Goal: Task Accomplishment & Management: Manage account settings

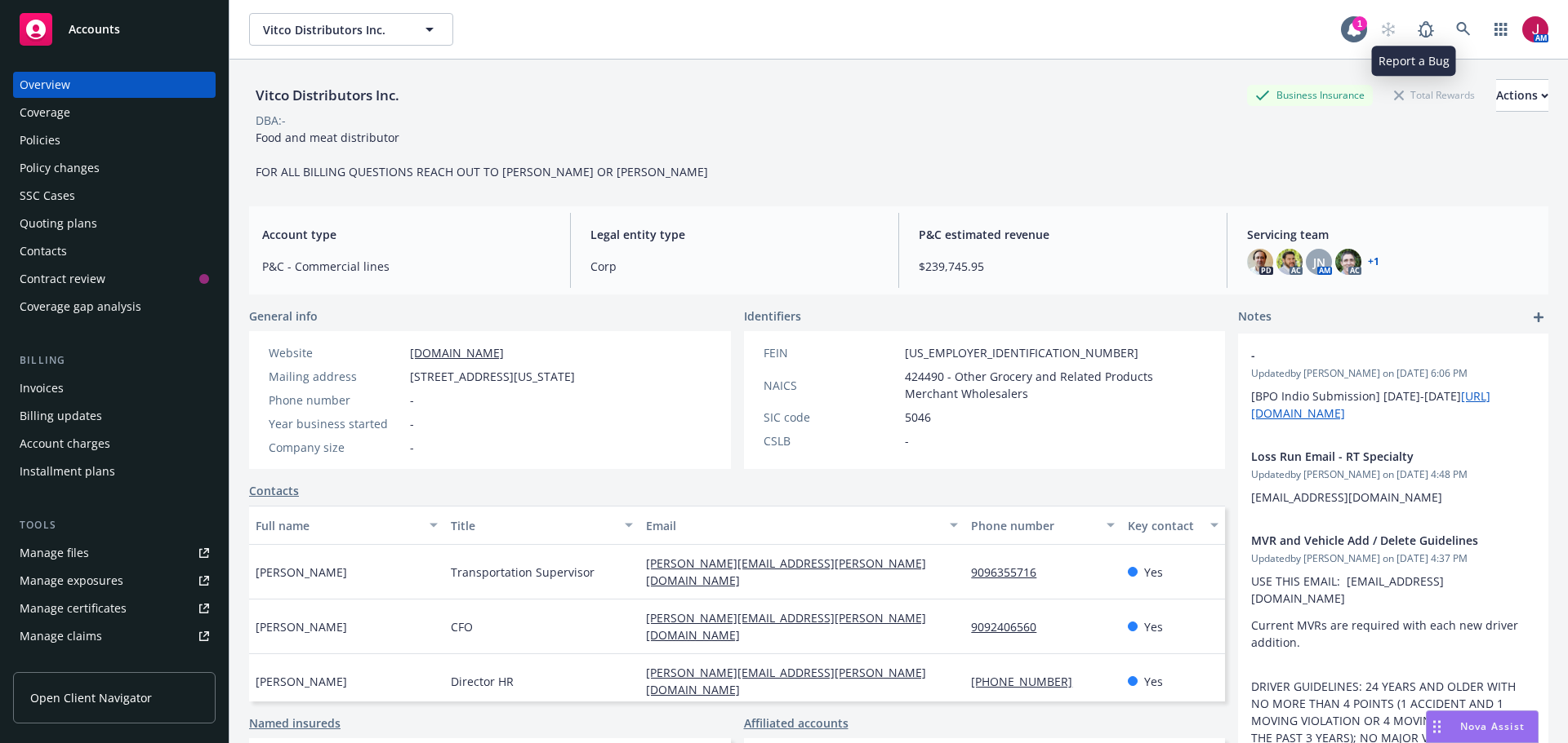
scroll to position [190, 0]
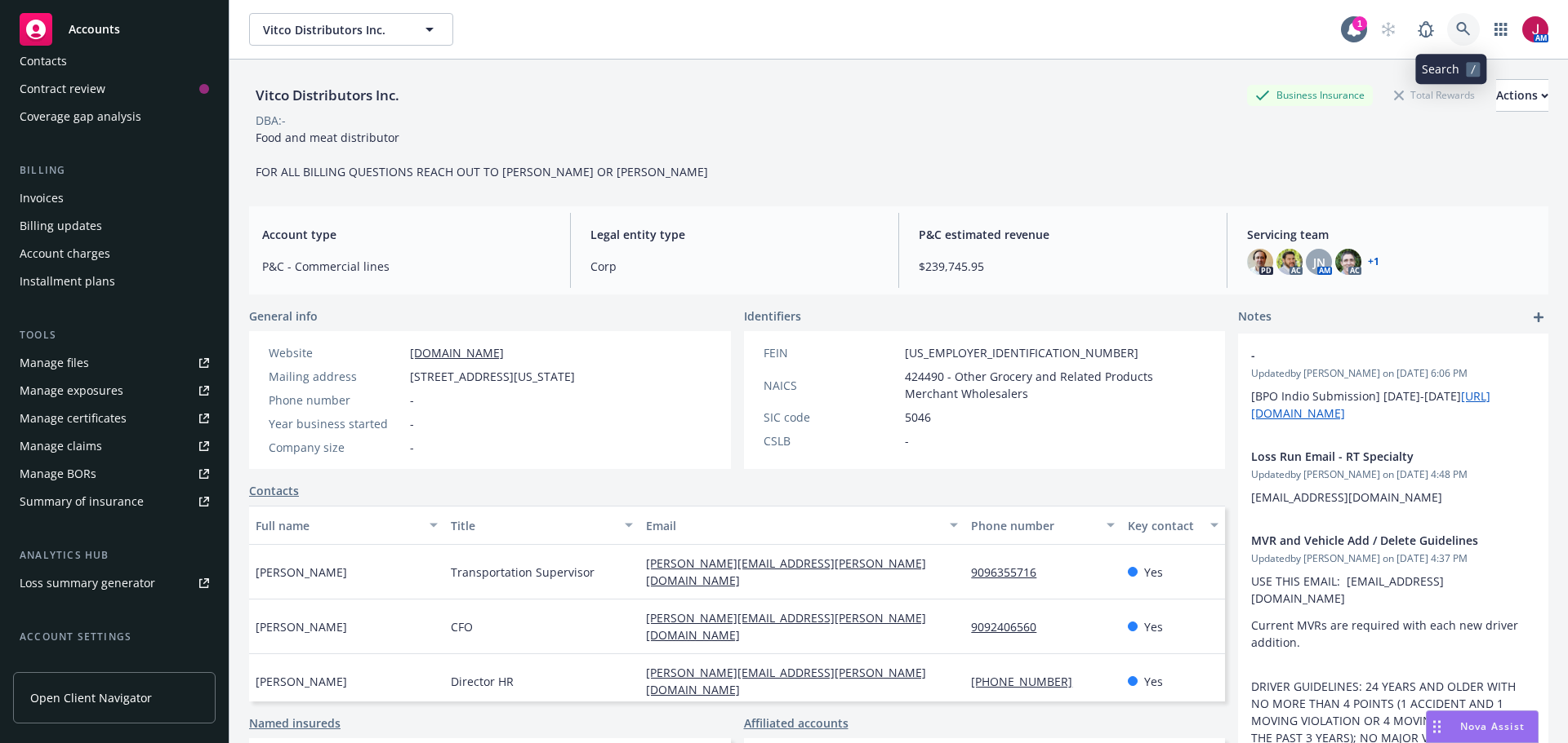
click at [1447, 25] on link at bounding box center [1463, 29] width 32 height 32
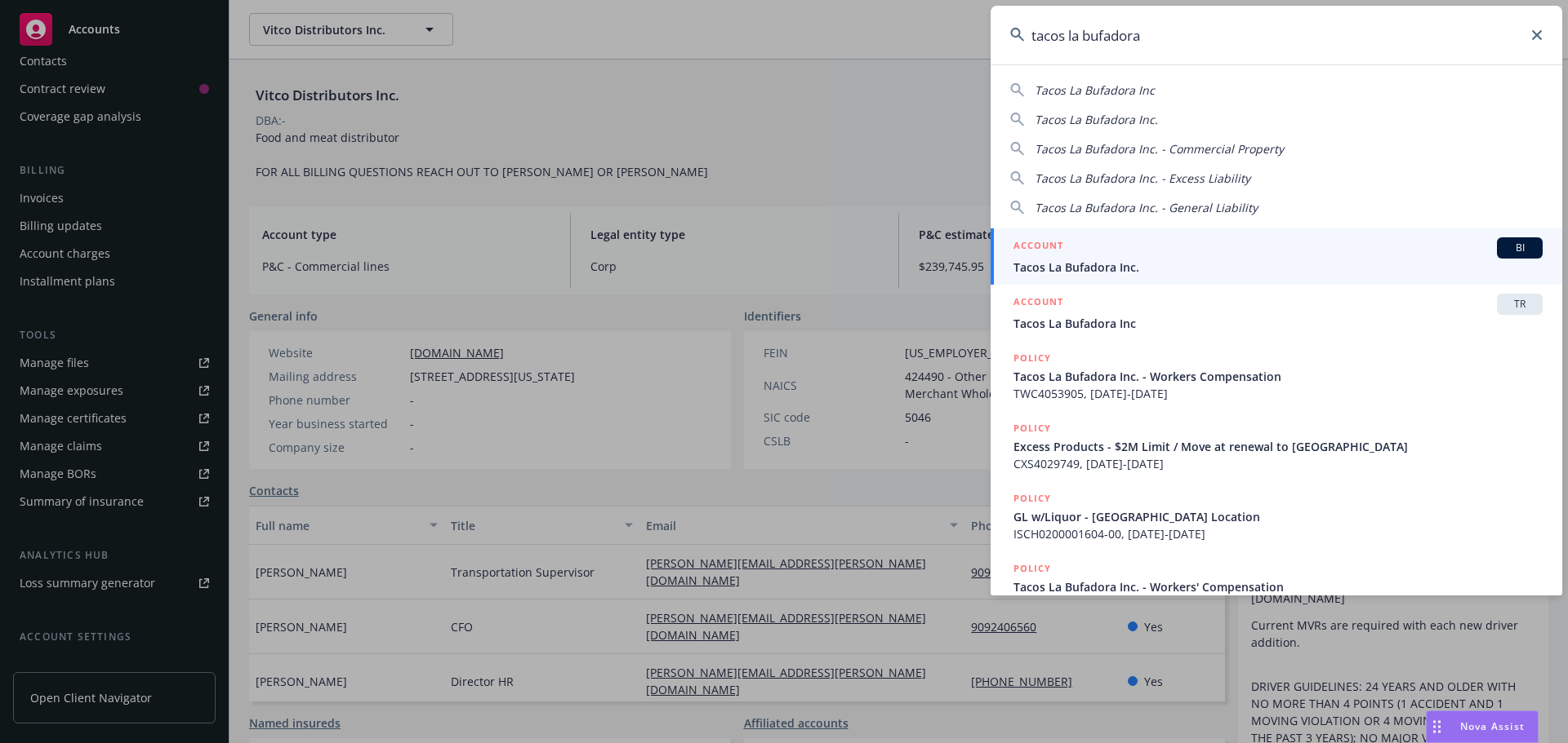
type input "tacos la bufadora"
click at [1250, 272] on span "Tacos La Bufadora Inc." at bounding box center [1278, 267] width 529 height 17
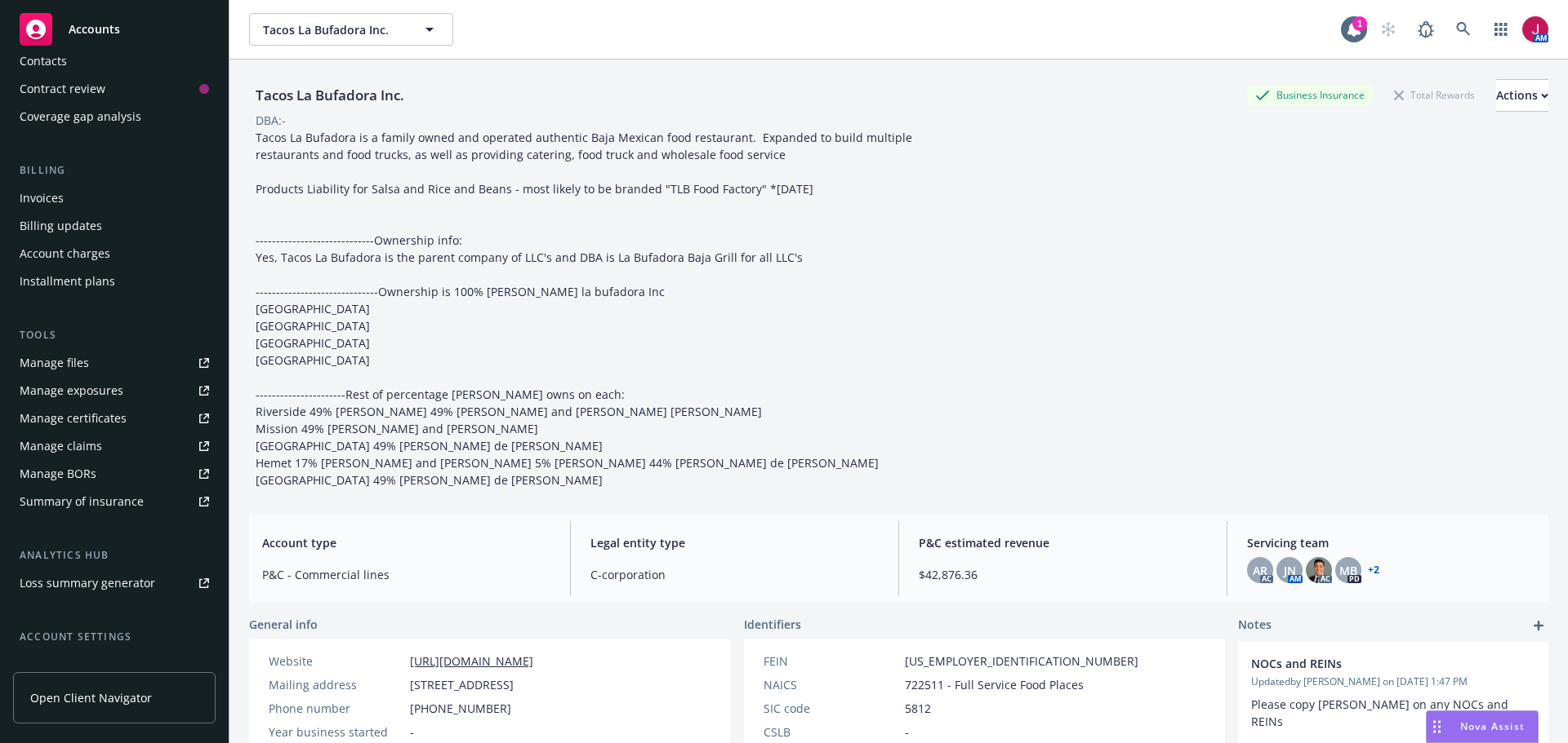
click at [286, 196] on span "Tacos La Bufadora is a family owned and operated authentic Baja Mexican food re…" at bounding box center [585, 309] width 660 height 358
click at [1512, 100] on button "Actions" at bounding box center [1521, 96] width 52 height 32
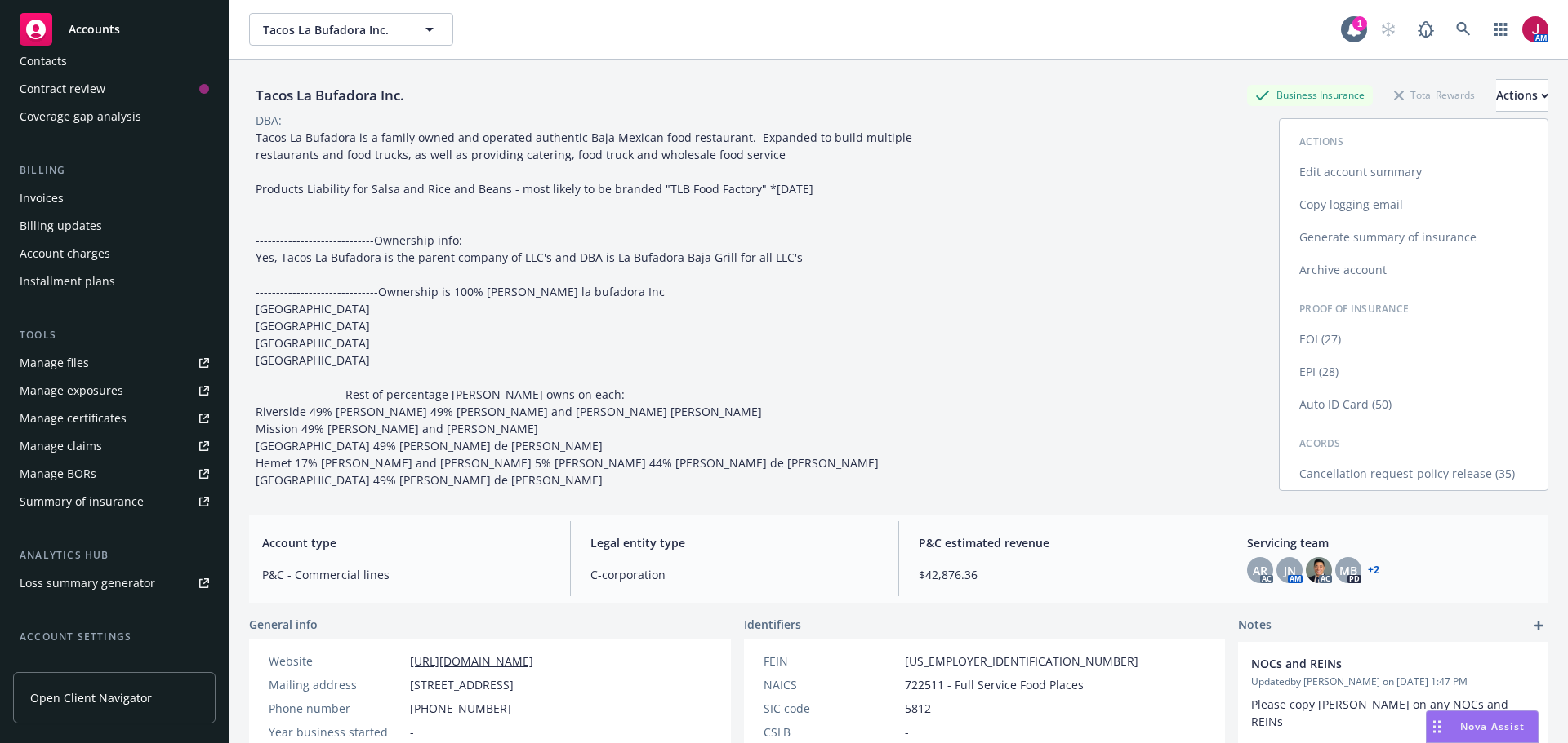
click at [1398, 171] on link "Edit account summary" at bounding box center [1414, 172] width 268 height 32
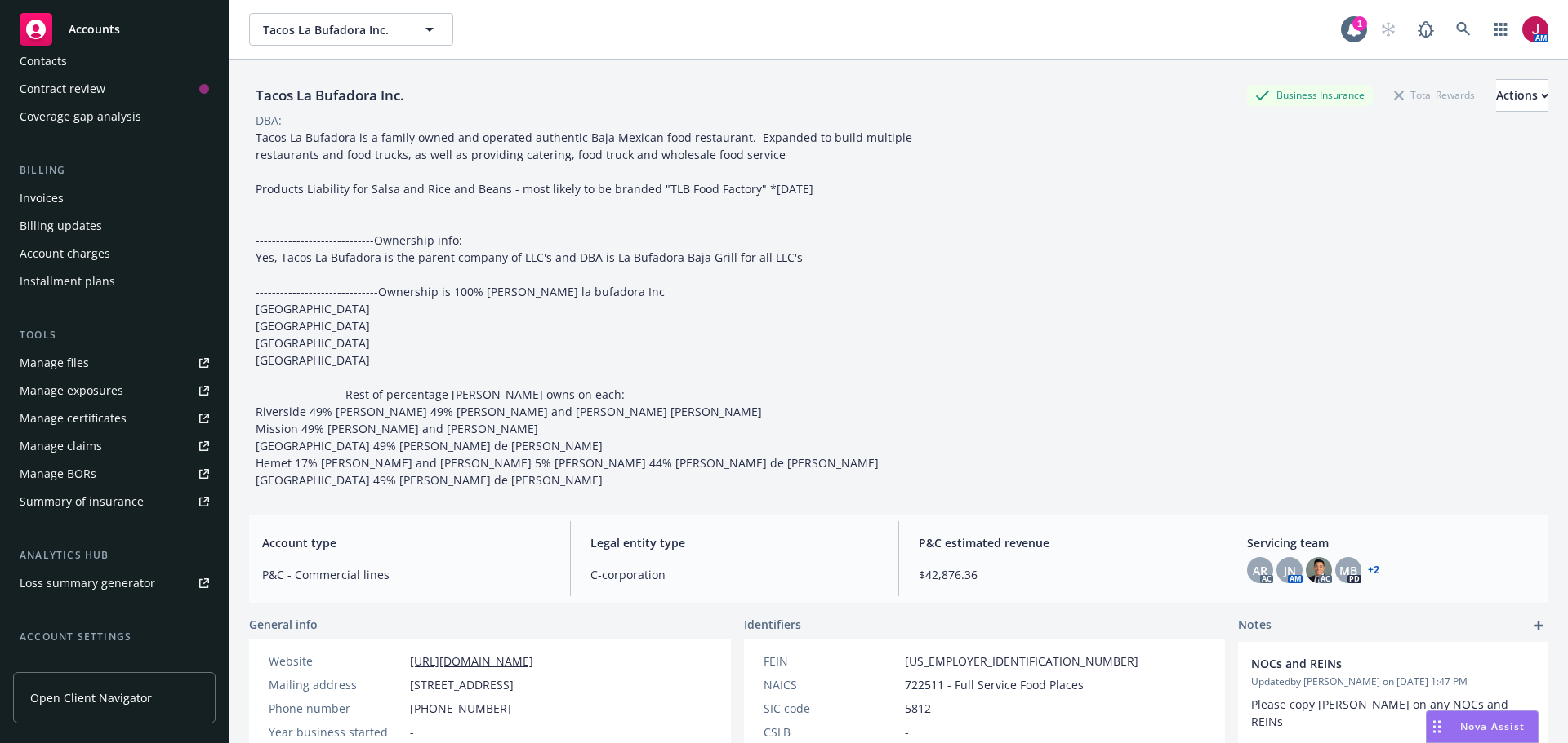
select select "US"
select select "C-corporation"
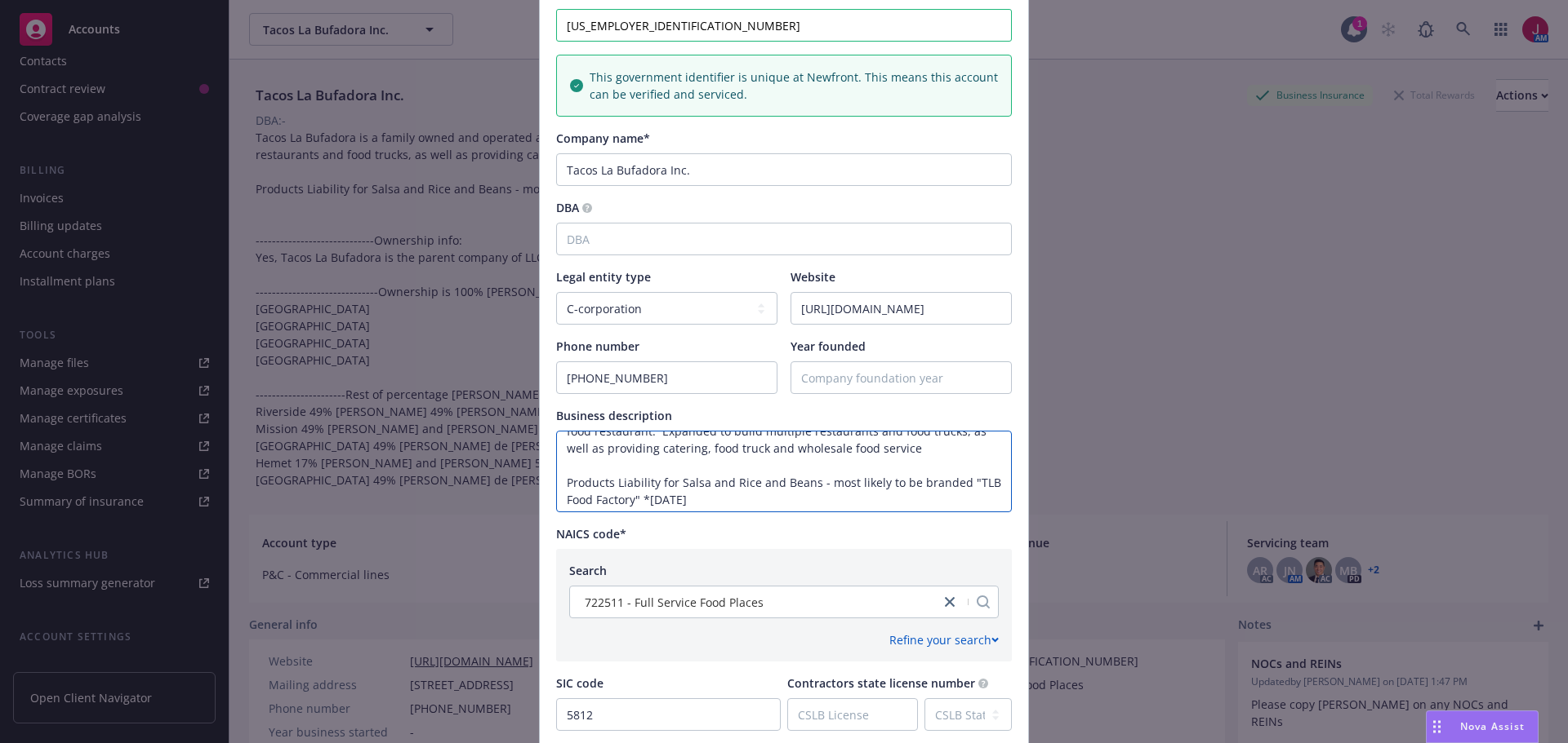
scroll to position [66, 0]
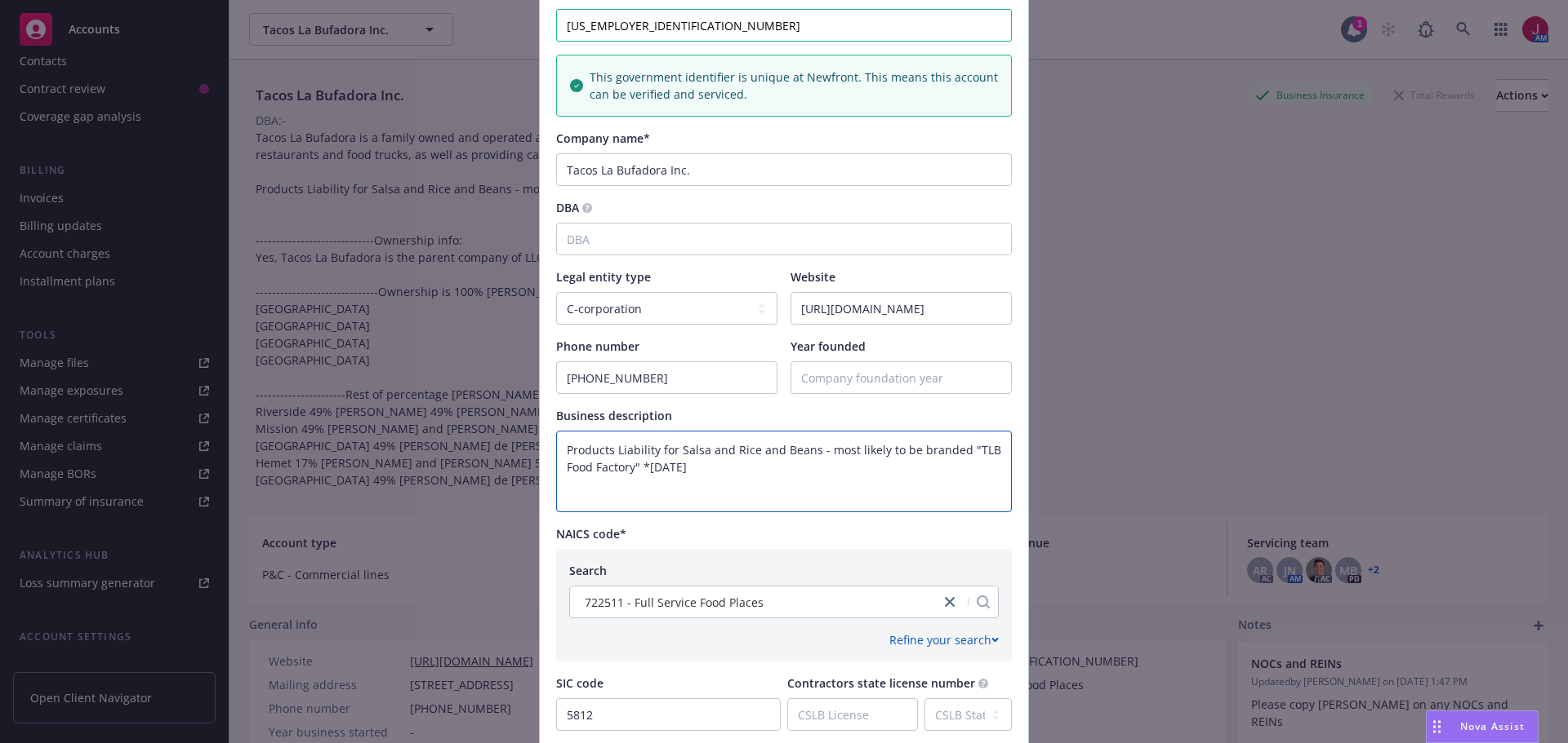
click at [726, 473] on textarea "Tacos La Bufadora is a family owned and operated authentic Baja Mexican food re…" at bounding box center [784, 472] width 456 height 82
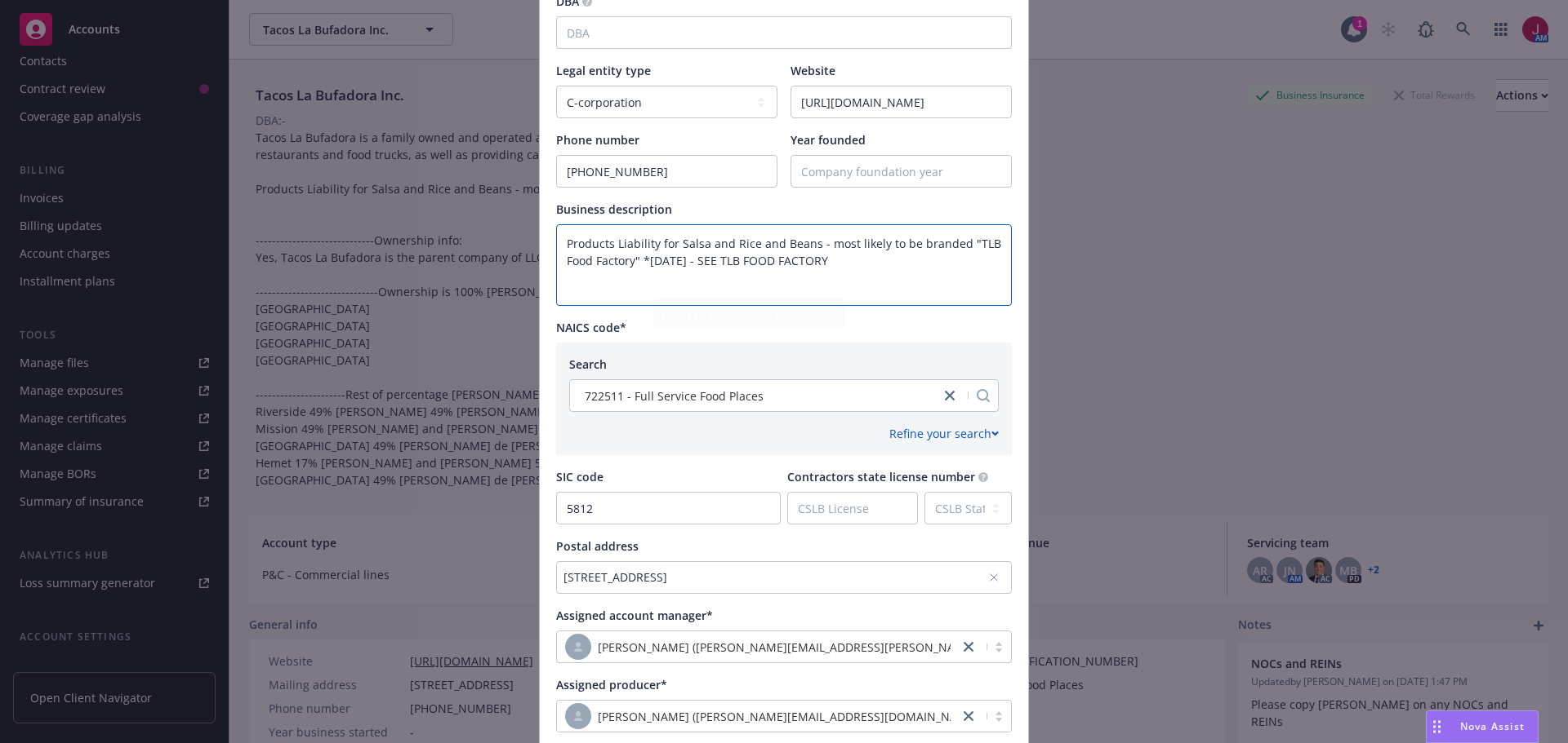
scroll to position [517, 0]
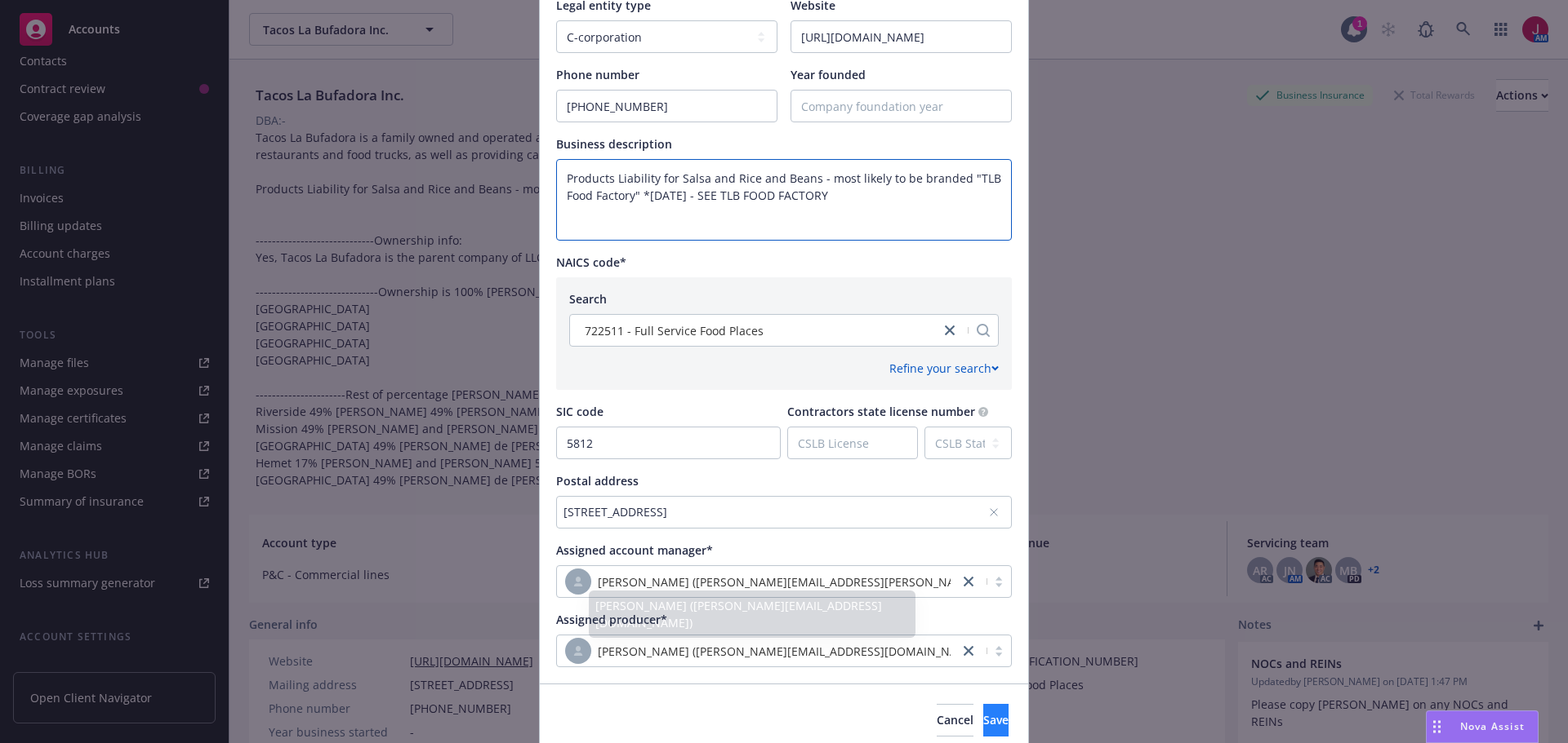
type textarea "Tacos La Bufadora is a family owned and operated authentic Baja Mexican food re…"
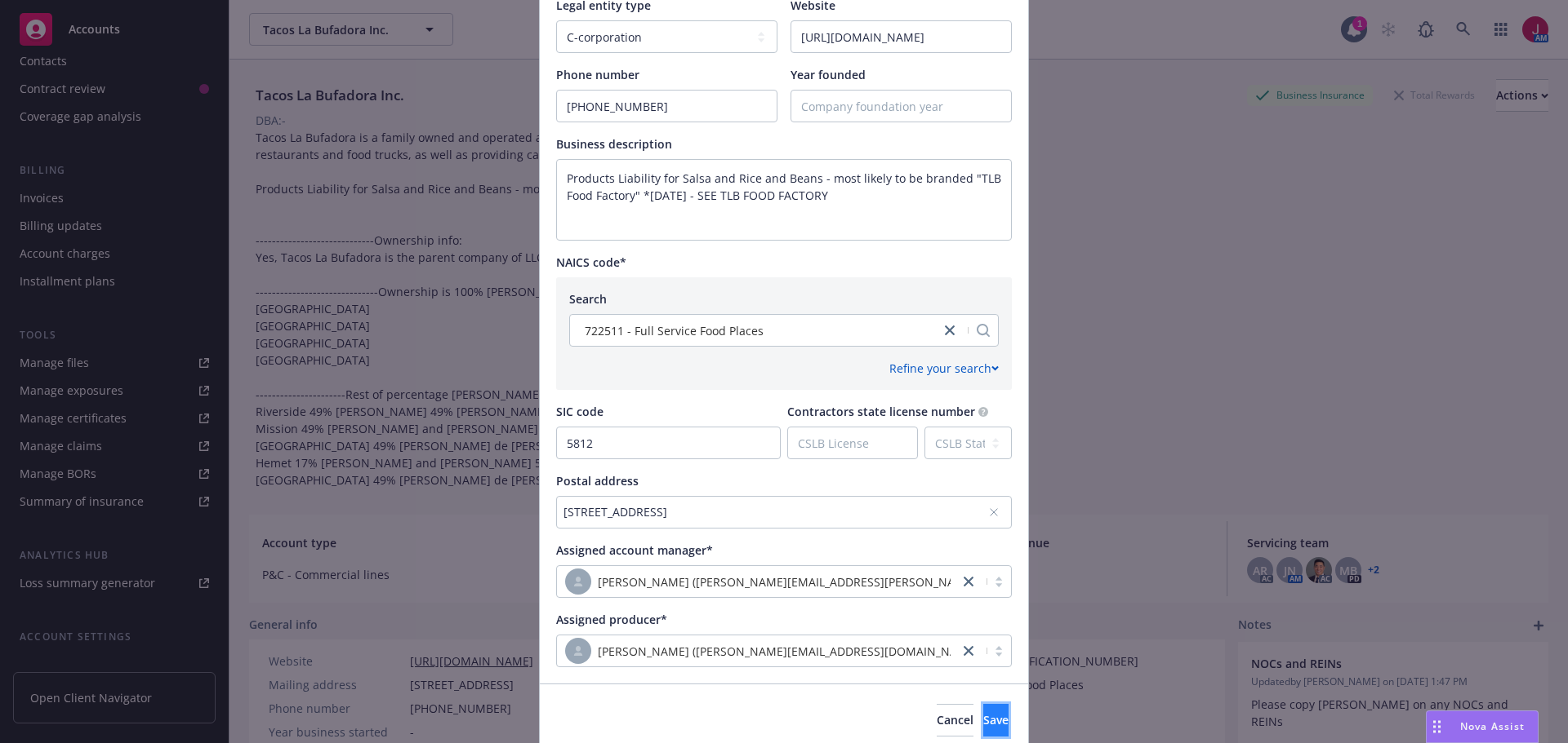
click at [983, 723] on span "Save" at bounding box center [996, 720] width 26 height 15
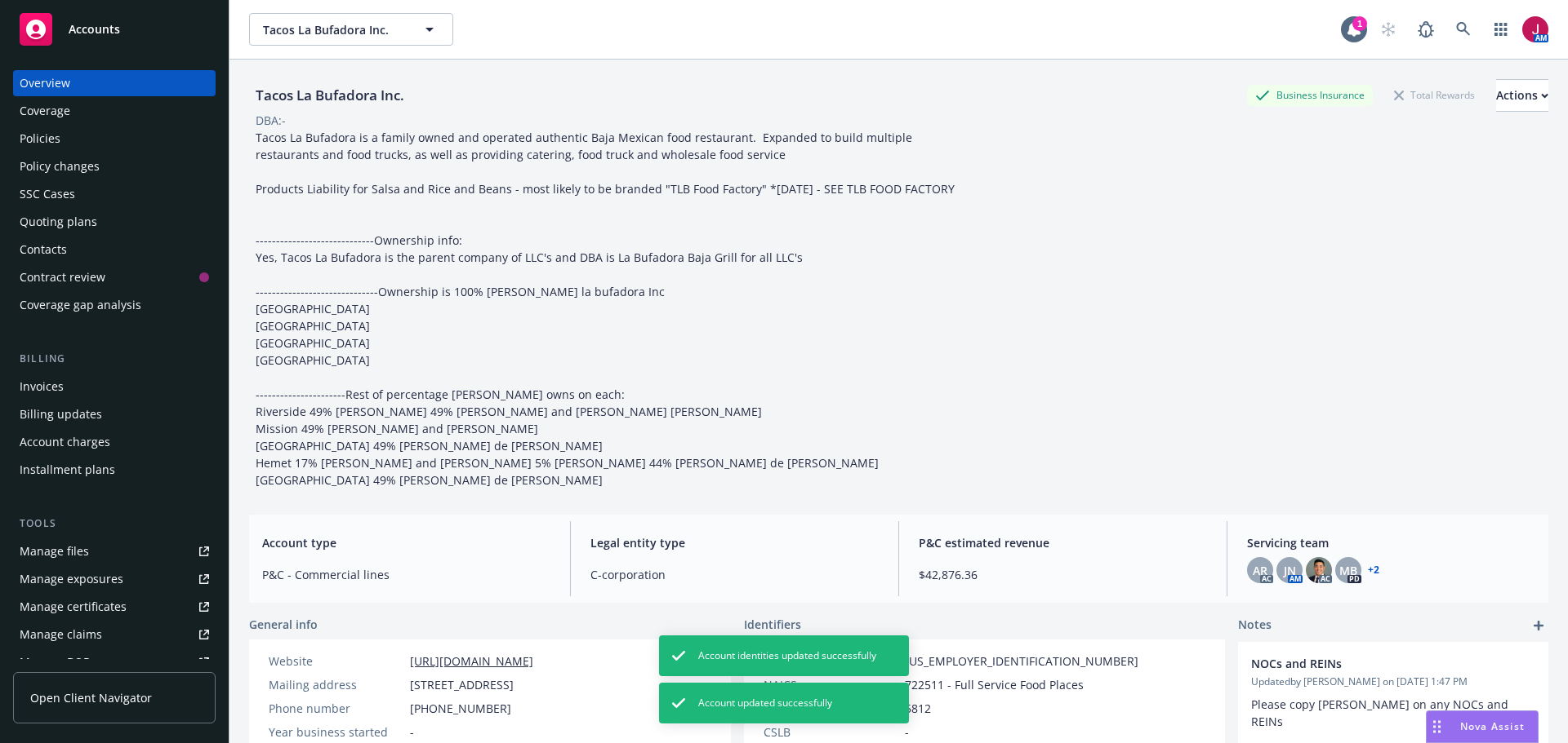
scroll to position [0, 0]
click at [85, 227] on div "Quoting plans" at bounding box center [58, 223] width 78 height 26
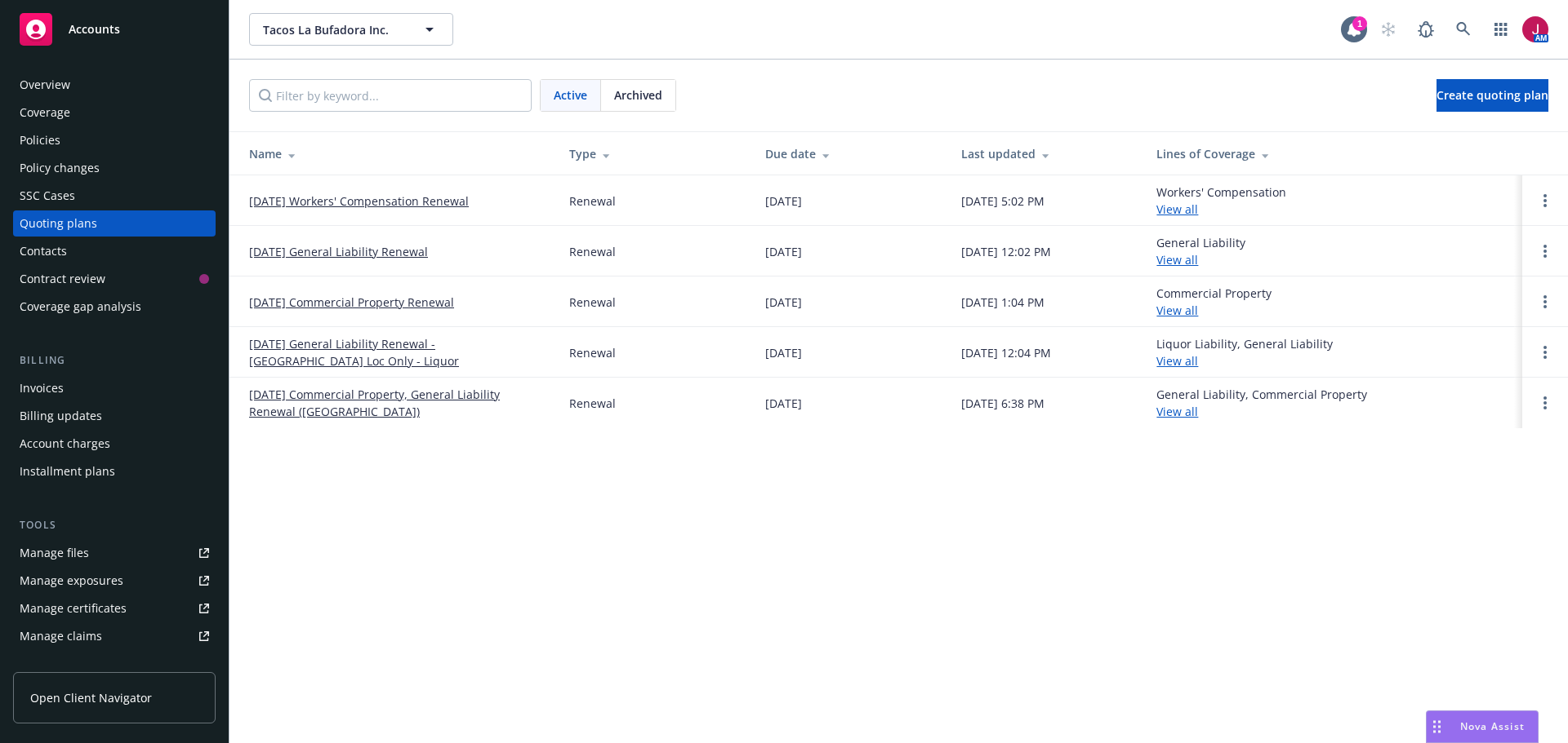
click at [362, 249] on link "[DATE] General Liability Renewal" at bounding box center [338, 252] width 178 height 17
